Goal: Check status: Check status

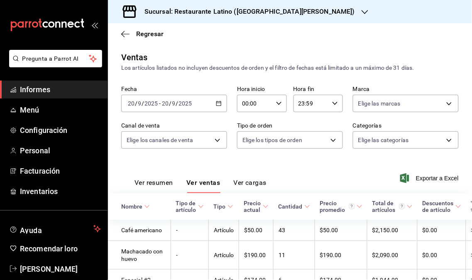
click at [55, 89] on span "Informes" at bounding box center [60, 89] width 81 height 11
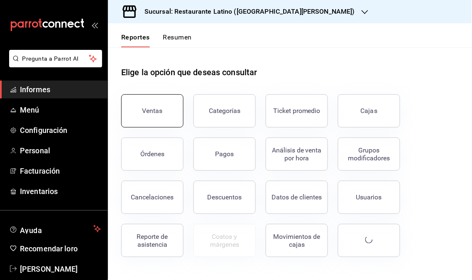
click at [162, 100] on button "Ventas" at bounding box center [152, 110] width 62 height 33
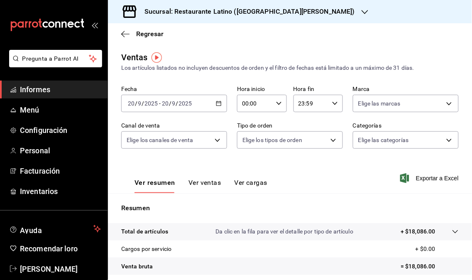
click at [298, 7] on div "Sucursal: Restaurante Latino ([GEOGRAPHIC_DATA][PERSON_NAME])" at bounding box center [243, 11] width 257 height 23
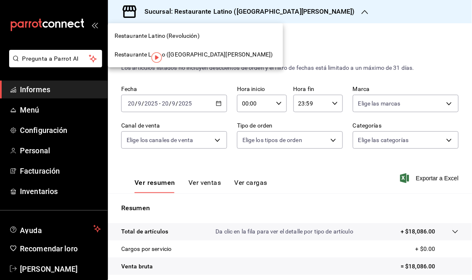
click at [173, 35] on font "Restaurante Latino (Revolución)" at bounding box center [157, 35] width 85 height 7
